Goal: Navigation & Orientation: Go to known website

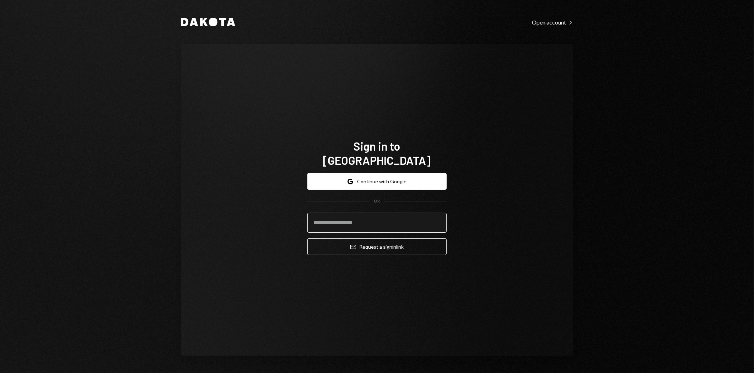
click at [365, 217] on input "email" at bounding box center [376, 223] width 139 height 20
type input "*"
click at [365, 173] on button "Google Continue with Google" at bounding box center [376, 181] width 139 height 17
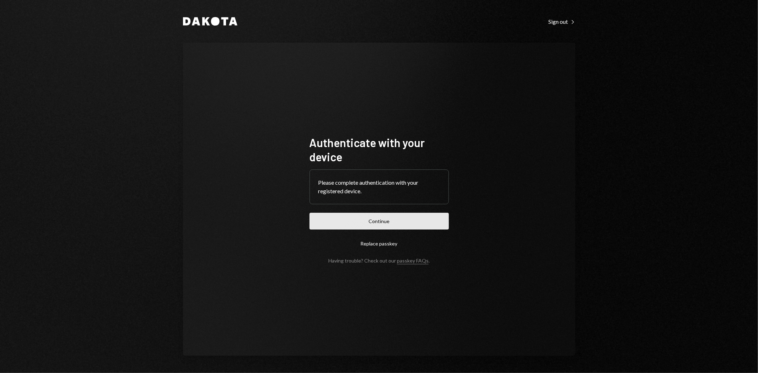
click at [360, 218] on button "Continue" at bounding box center [378, 221] width 139 height 17
